Goal: Find specific page/section: Find specific page/section

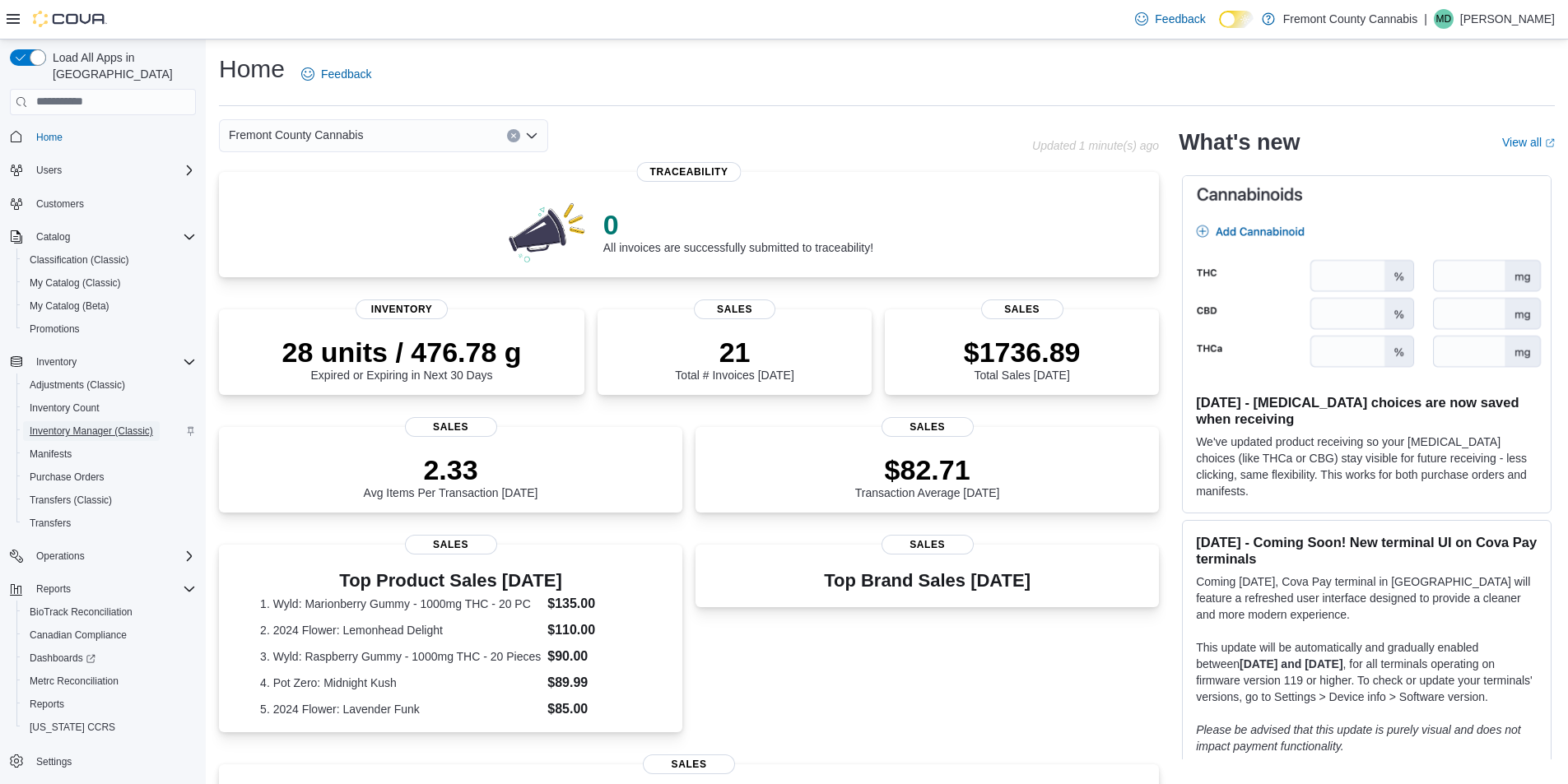
click at [82, 425] on span "Inventory Manager (Classic)" at bounding box center [91, 431] width 124 height 13
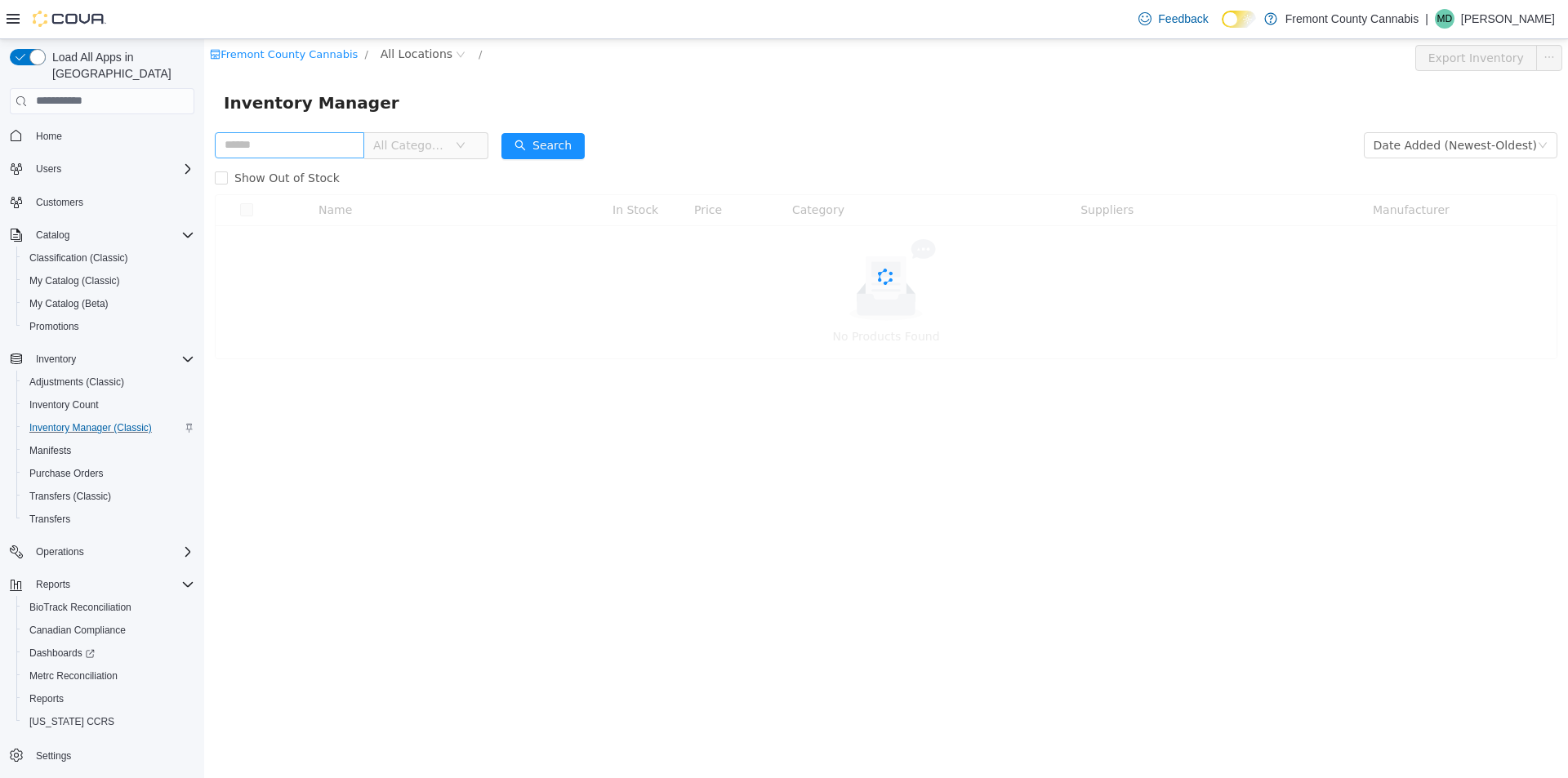
click at [308, 152] on input "text" at bounding box center [290, 144] width 149 height 26
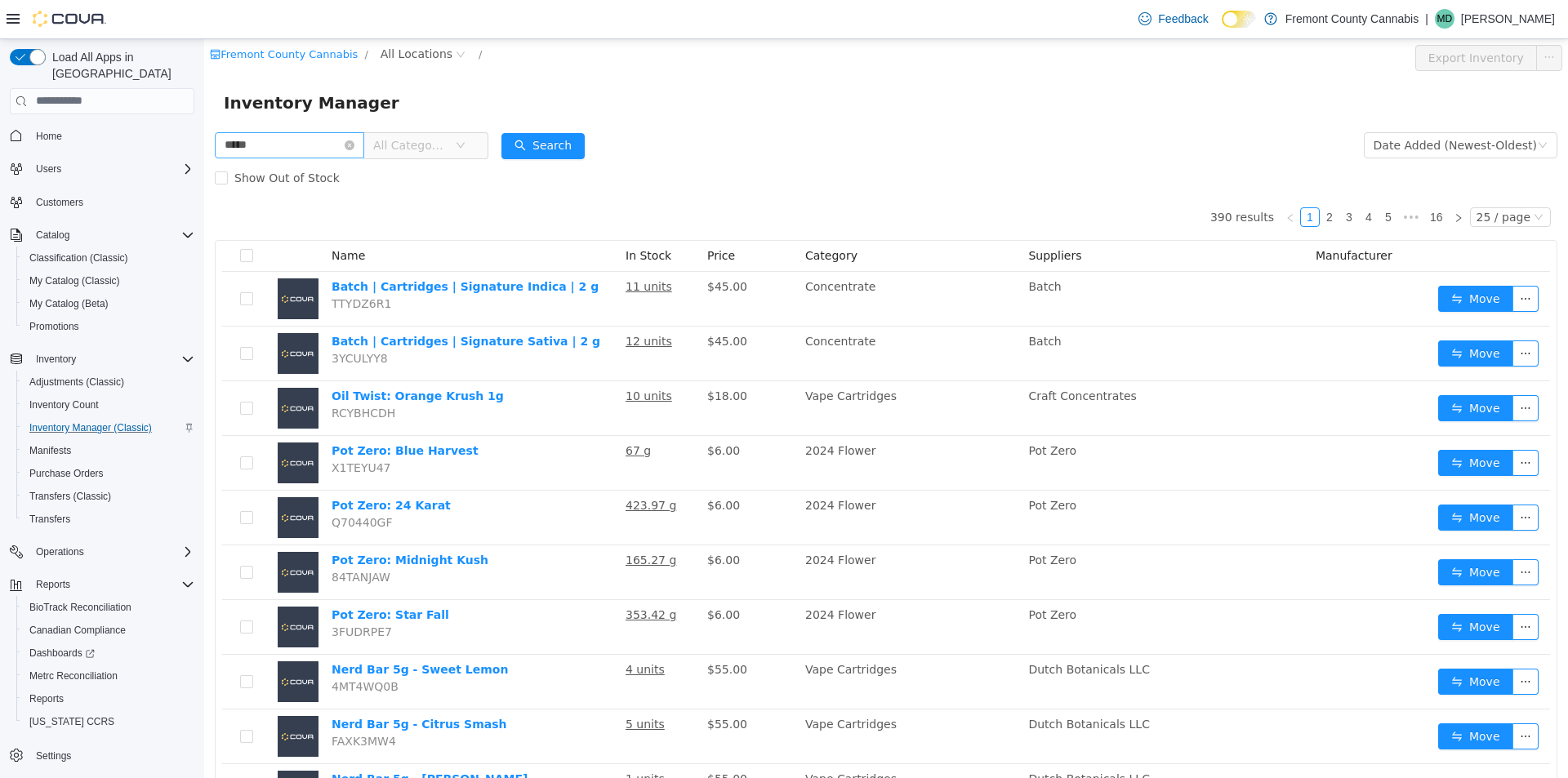
type input "****"
